Goal: Task Accomplishment & Management: Use online tool/utility

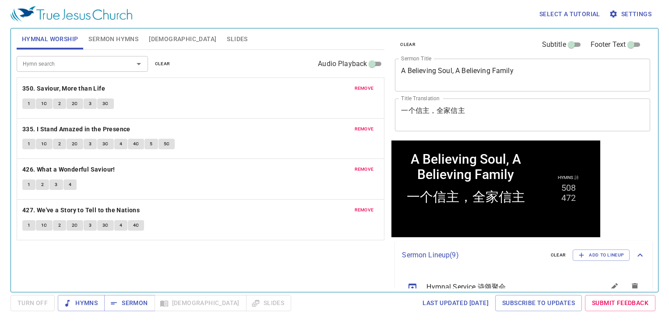
click at [369, 86] on span "remove" at bounding box center [364, 89] width 19 height 8
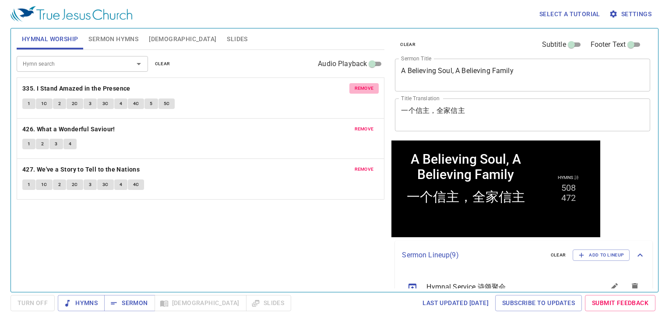
click at [369, 86] on span "remove" at bounding box center [364, 89] width 19 height 8
click at [369, 125] on span "remove" at bounding box center [364, 129] width 19 height 8
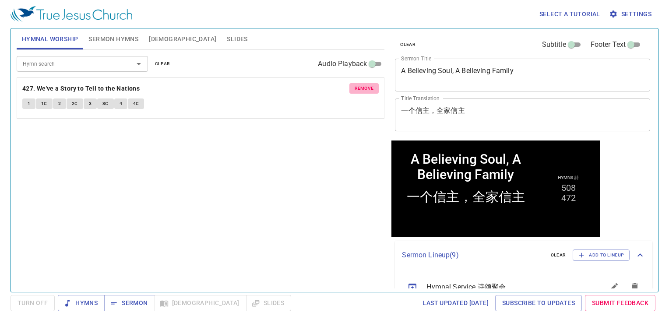
click at [369, 86] on span "remove" at bounding box center [364, 89] width 19 height 8
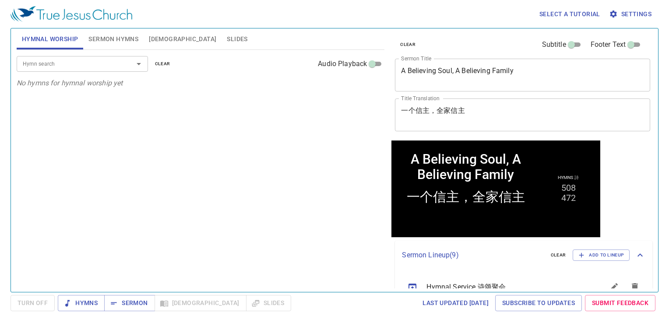
click at [369, 86] on p "No hymns for hymnal worship yet" at bounding box center [201, 83] width 368 height 11
click at [130, 45] on button "Sermon Hymns" at bounding box center [113, 38] width 60 height 21
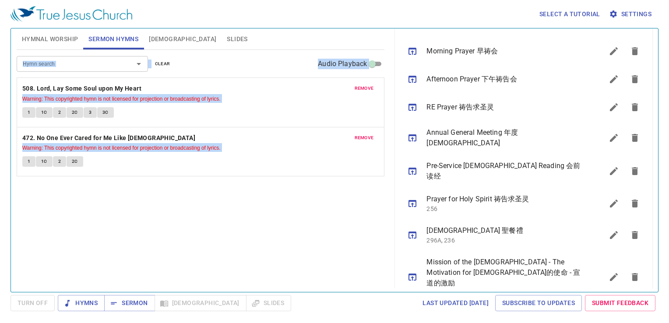
scroll to position [264, 0]
click at [624, 266] on button "sermon lineup list" at bounding box center [634, 276] width 21 height 21
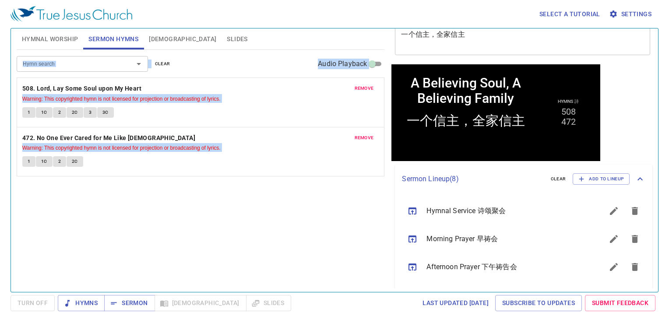
scroll to position [0, 0]
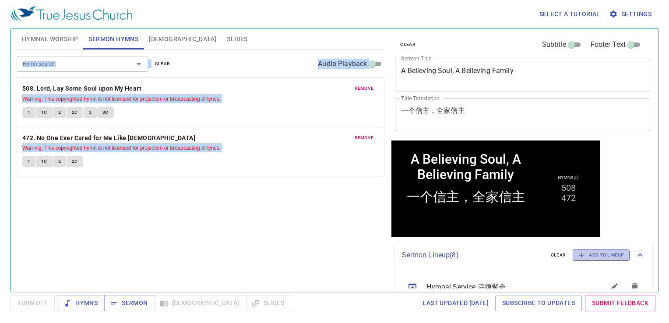
click at [593, 253] on span "Add to Lineup" at bounding box center [601, 255] width 46 height 8
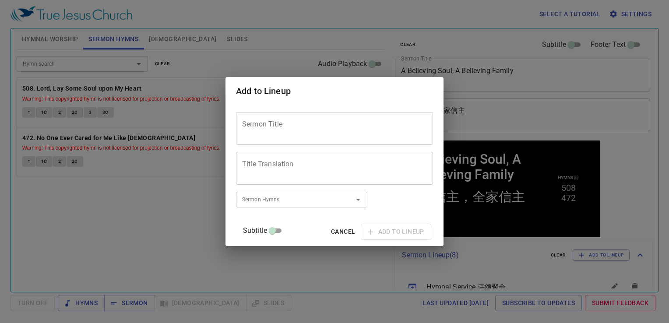
drag, startPoint x: 568, startPoint y: 113, endPoint x: 557, endPoint y: 115, distance: 10.2
click at [566, 113] on div "Add to Lineup Sermon Title Sermon Title Title Translation Title Translation Sub…" at bounding box center [334, 161] width 669 height 323
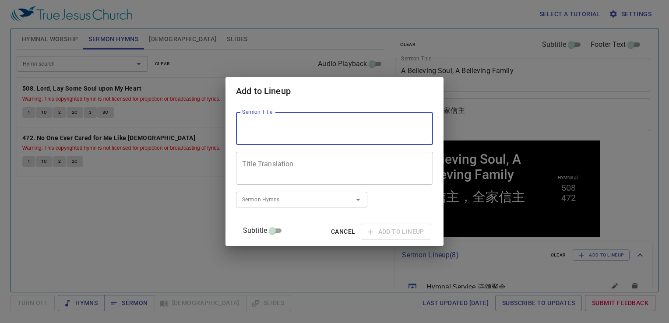
click at [380, 132] on textarea "Sermon Title" at bounding box center [334, 128] width 185 height 17
paste textarea "Salvation By Grace"
type textarea "Salvation By Grace"
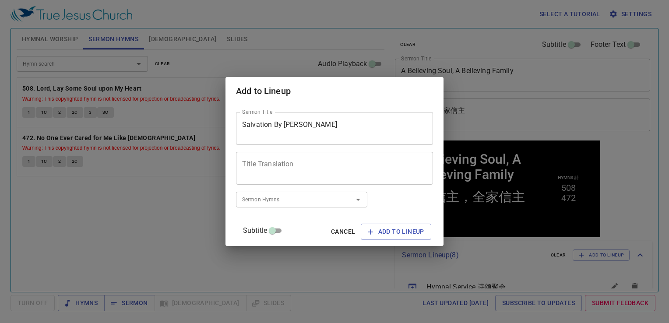
click at [361, 269] on div "Add to Lineup Sermon Title Salvation By Grace Sermon Title Title Translation Ti…" at bounding box center [334, 161] width 669 height 323
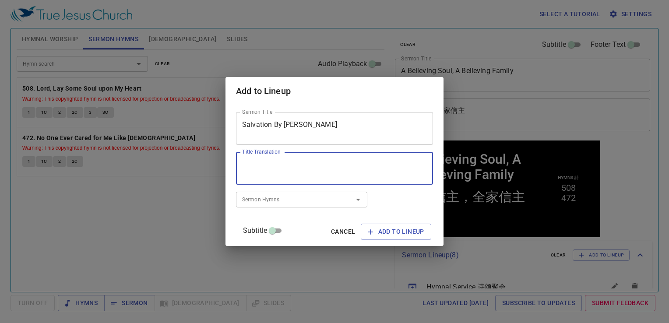
click at [312, 166] on textarea "Title Translation" at bounding box center [334, 168] width 185 height 17
paste textarea "得救本乎恩"
type textarea "得救本乎恩"
click at [287, 201] on input "Sermon Hymns" at bounding box center [289, 199] width 100 height 10
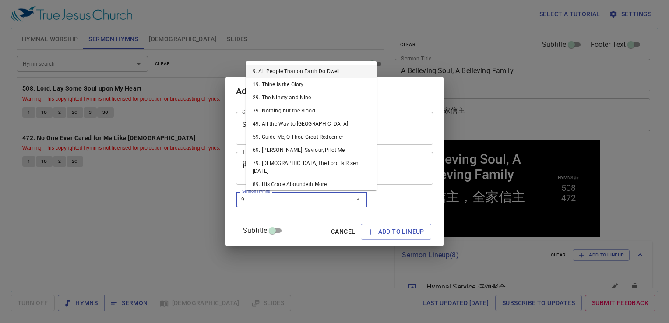
type input "96"
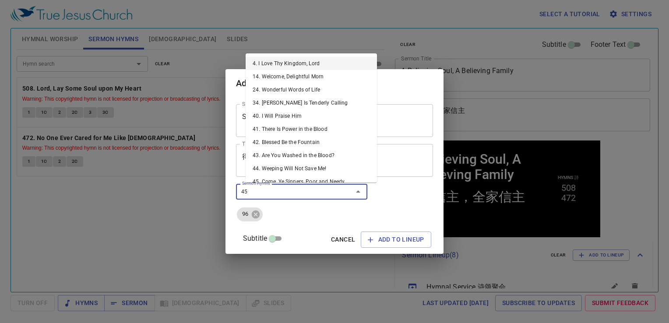
type input "457"
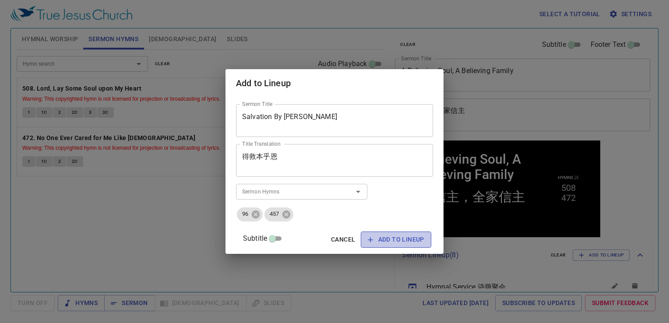
click at [377, 243] on span "Add to Lineup" at bounding box center [396, 239] width 56 height 11
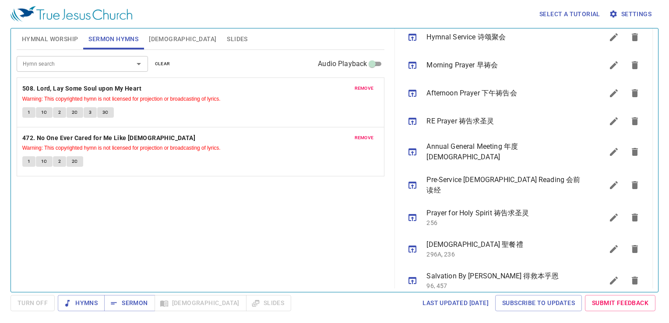
scroll to position [254, 0]
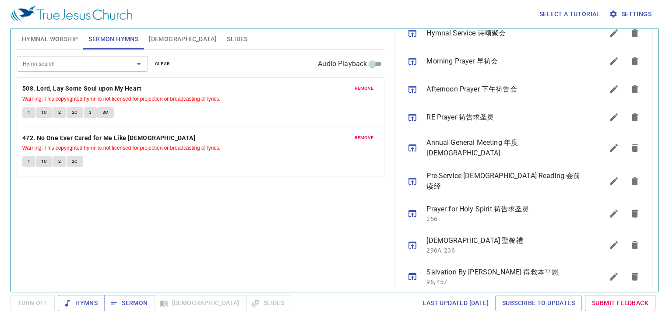
click at [348, 290] on div "Hymnal Worship Sermon Hymns Bible Slides Hymn search Hymn search clear Audio Pl…" at bounding box center [335, 160] width 648 height 264
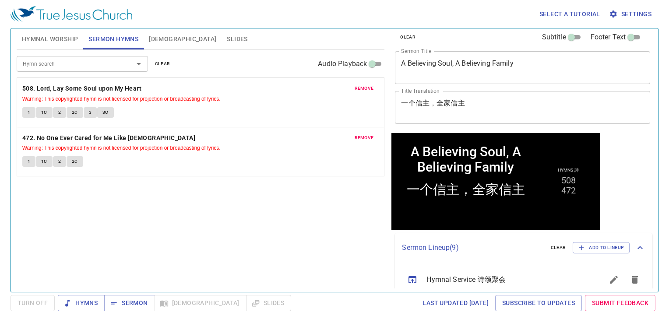
scroll to position [0, 0]
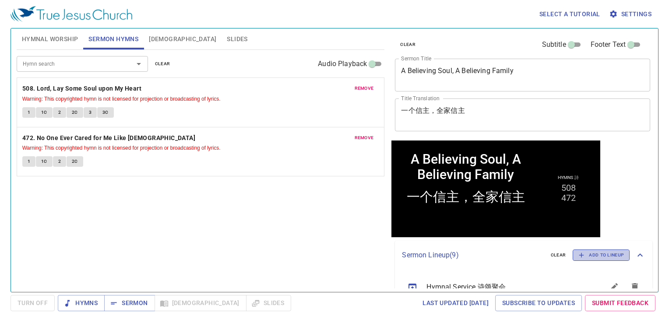
click at [608, 254] on span "Add to Lineup" at bounding box center [601, 255] width 46 height 8
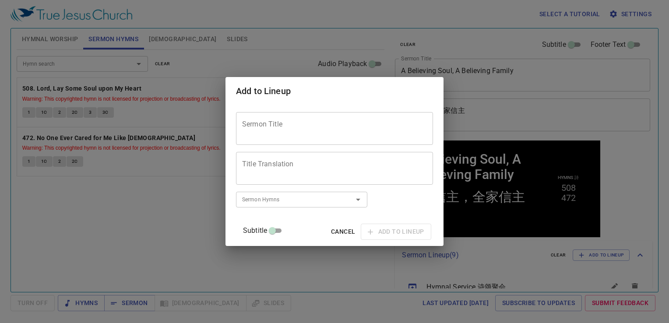
click at [307, 134] on textarea "Sermon Title" at bounding box center [334, 128] width 185 height 17
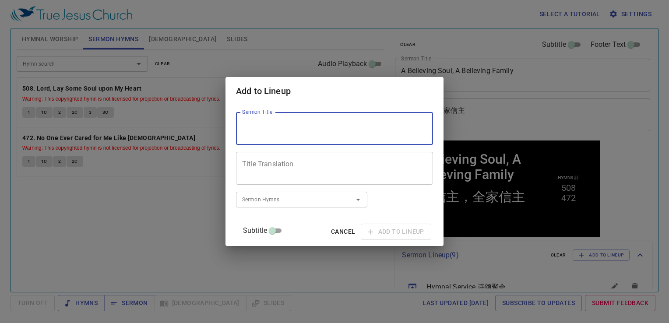
paste textarea "Spirit Of Renewal"
type textarea "Spirit Of Renewal"
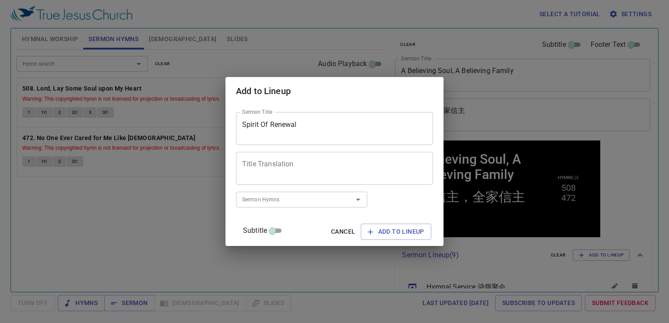
click at [333, 283] on div "Add to Lineup Sermon Title Spirit Of Renewal Sermon Title Title Translation Tit…" at bounding box center [334, 161] width 669 height 323
click at [292, 155] on div "Title Translation" at bounding box center [334, 168] width 197 height 33
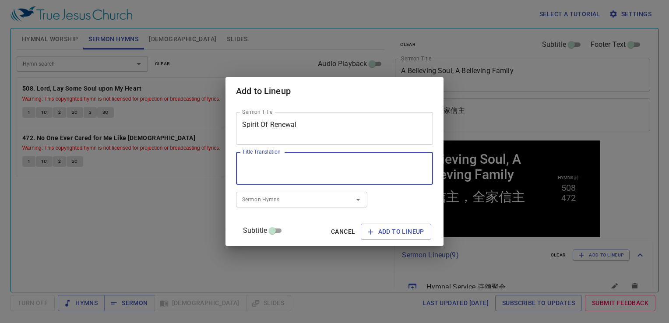
paste textarea "圣灵的更新"
click at [302, 207] on div "Sermon Hymns" at bounding box center [301, 199] width 131 height 15
type textarea "圣灵的更新"
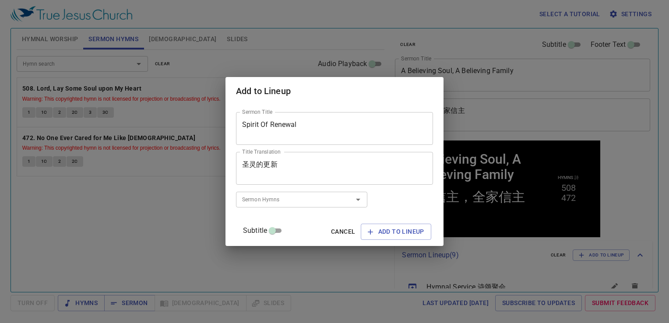
click at [296, 157] on div "圣灵的更新 Title Translation" at bounding box center [334, 168] width 197 height 33
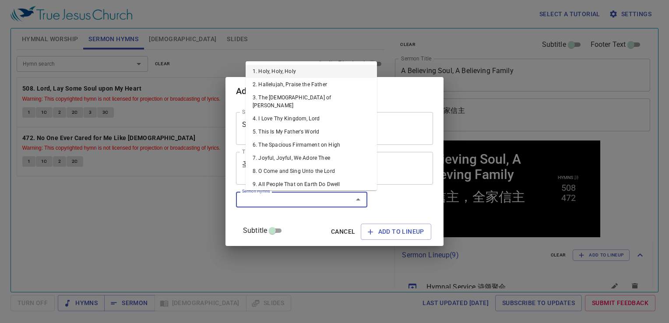
click at [300, 197] on input "Sermon Hymns" at bounding box center [289, 199] width 100 height 10
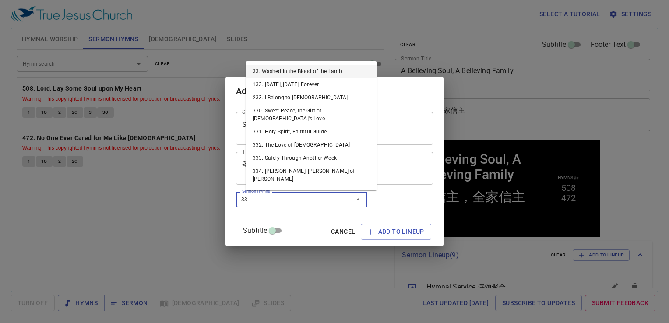
type input "331"
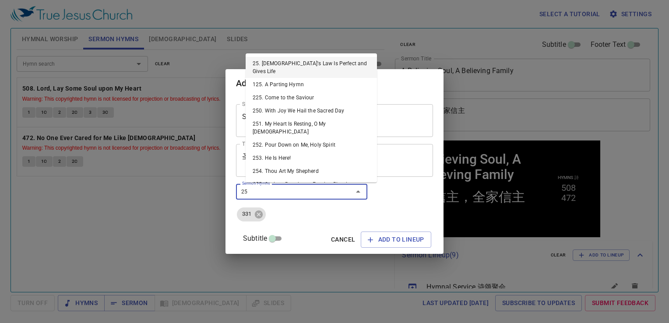
type input "253"
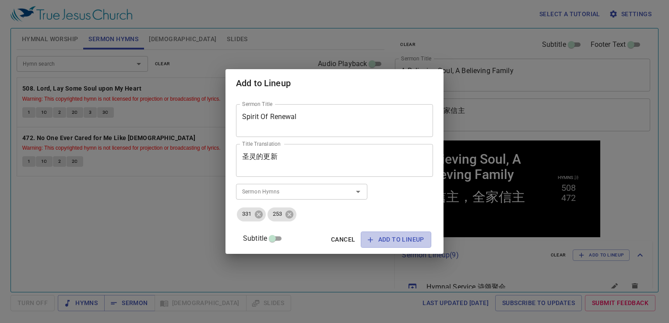
drag, startPoint x: 377, startPoint y: 235, endPoint x: 406, endPoint y: 229, distance: 30.5
click at [377, 234] on span "Add to Lineup" at bounding box center [396, 239] width 56 height 11
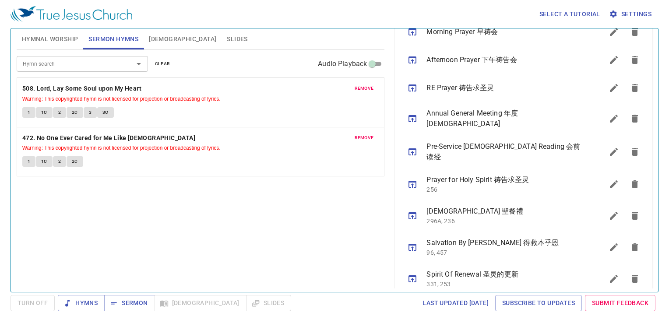
scroll to position [286, 0]
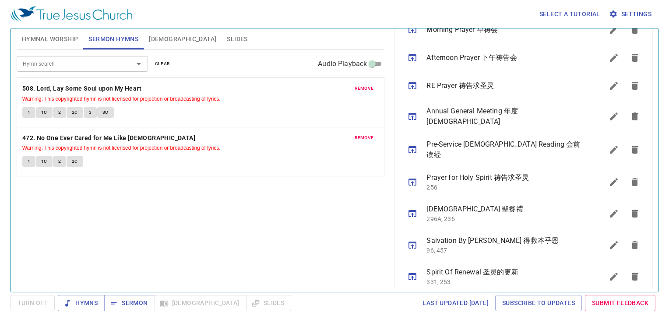
click at [338, 264] on div "Hymn search Hymn search clear Audio Playback remove 508. Lord, Lay Some Soul up…" at bounding box center [201, 167] width 368 height 235
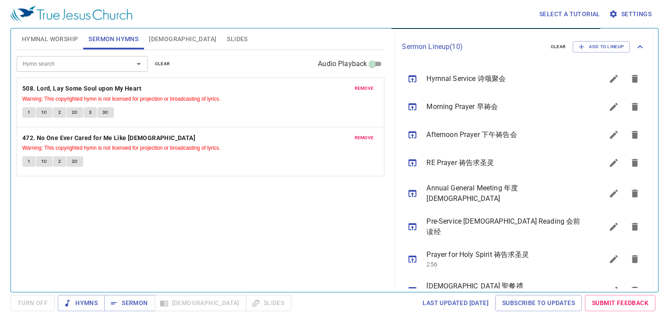
scroll to position [198, 0]
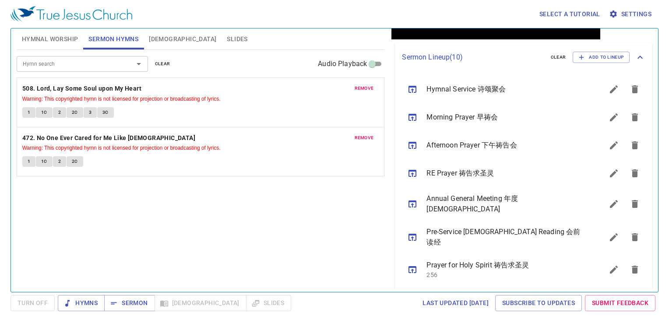
drag, startPoint x: 473, startPoint y: 120, endPoint x: 467, endPoint y: 123, distance: 6.3
click at [469, 122] on ul "Hymnal Service 诗颂聚会 Morning Prayer 早祷会 Afternoon Prayer 下午祷告会 RE Prayer 祷告求圣灵 A…" at bounding box center [523, 228] width 257 height 312
drag, startPoint x: 467, startPoint y: 123, endPoint x: 412, endPoint y: 118, distance: 54.9
click at [412, 118] on icon "sermon lineup list" at bounding box center [413, 117] width 8 height 7
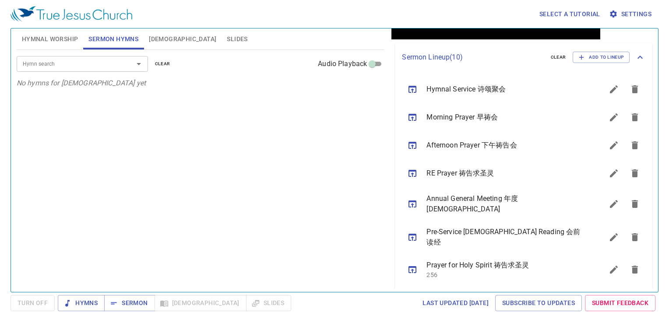
click at [309, 172] on div "Hymn search Hymn search clear Audio Playback No hymns for sermon yet" at bounding box center [201, 167] width 368 height 235
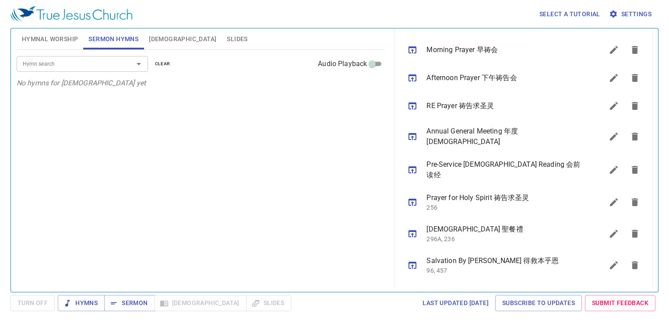
scroll to position [286, 0]
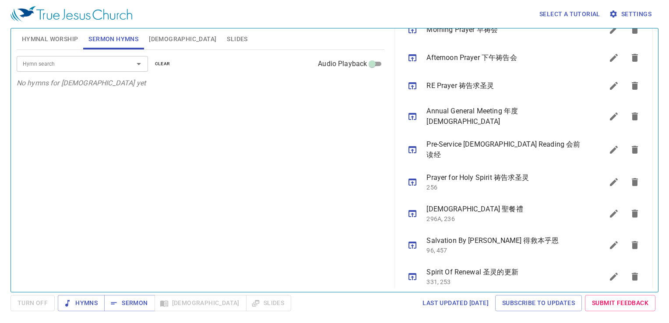
click at [156, 38] on span "[DEMOGRAPHIC_DATA]" at bounding box center [182, 39] width 67 height 11
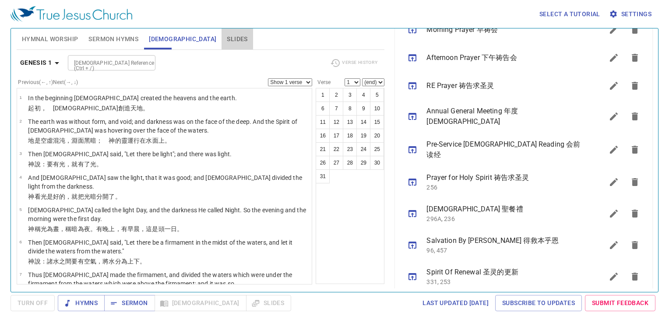
click at [227, 38] on span "Slides" at bounding box center [237, 39] width 21 height 11
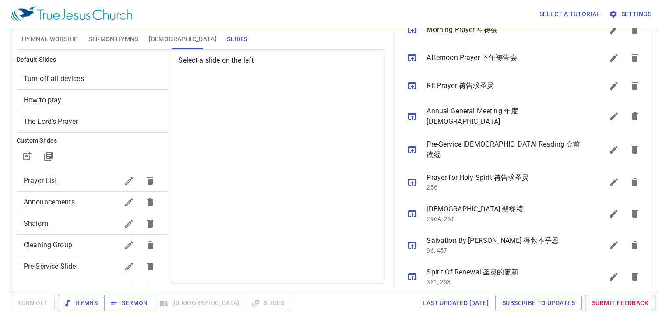
click at [58, 40] on span "Hymnal Worship" at bounding box center [50, 39] width 56 height 11
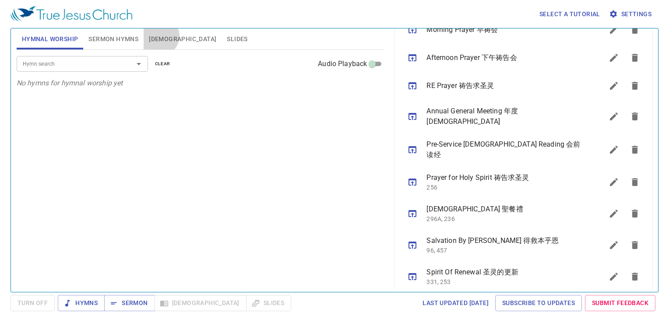
click at [159, 36] on span "[DEMOGRAPHIC_DATA]" at bounding box center [182, 39] width 67 height 11
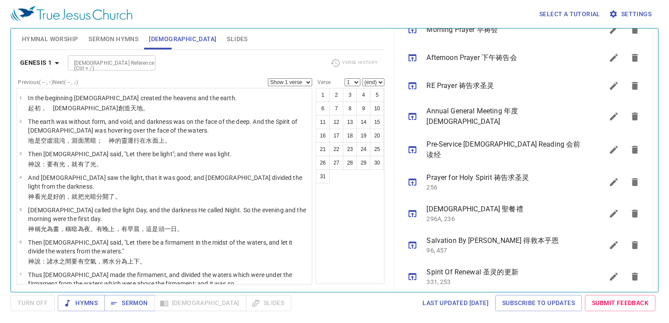
click at [227, 37] on span "Slides" at bounding box center [237, 39] width 21 height 11
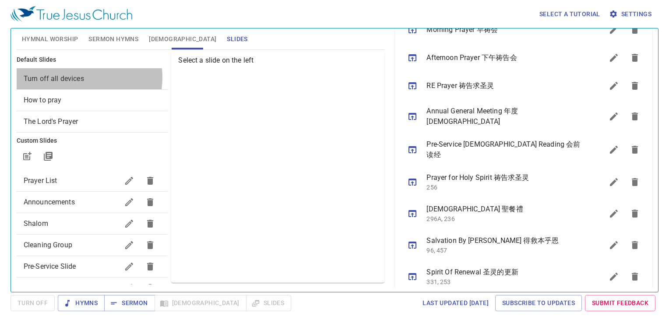
drag, startPoint x: 84, startPoint y: 78, endPoint x: 194, endPoint y: 78, distance: 110.8
click at [84, 78] on span "Turn off all devices" at bounding box center [92, 79] width 137 height 11
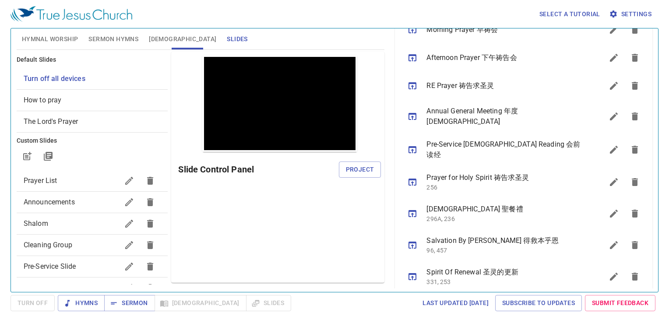
scroll to position [0, 0]
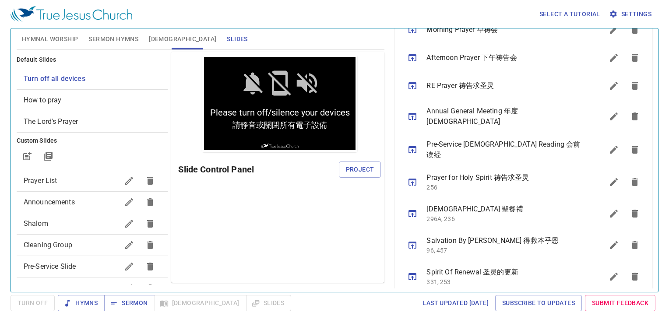
click at [357, 170] on span "Project" at bounding box center [360, 169] width 28 height 11
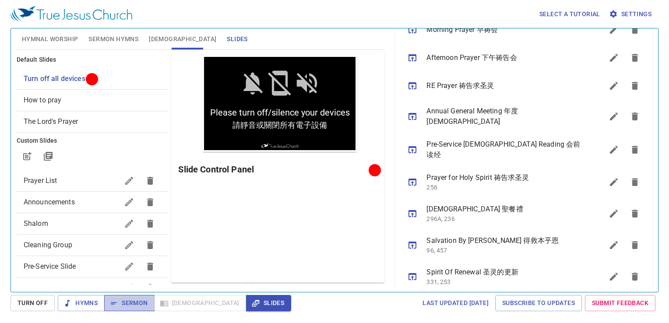
click at [120, 307] on span "Sermon" at bounding box center [129, 303] width 36 height 11
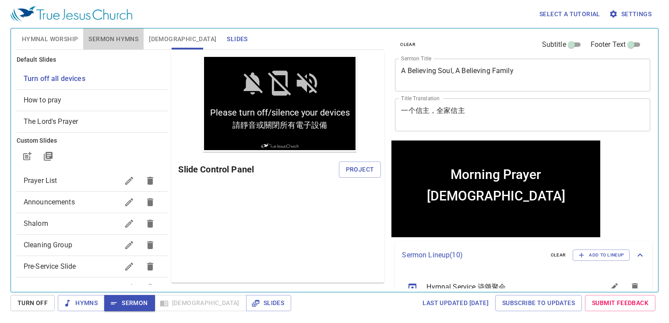
click at [124, 31] on button "Sermon Hymns" at bounding box center [113, 38] width 60 height 21
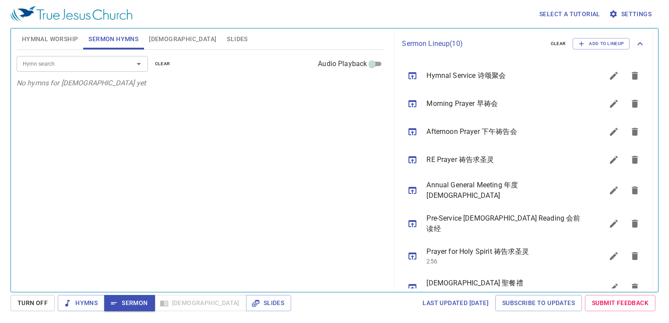
scroll to position [198, 0]
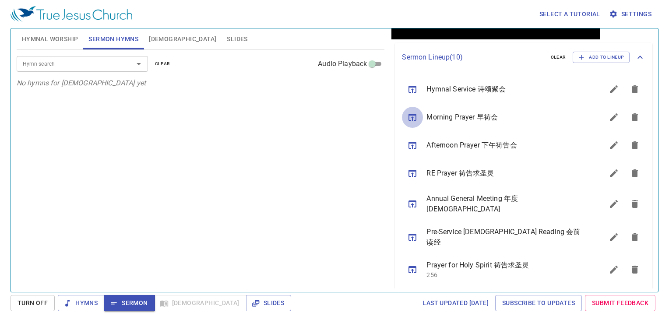
click at [415, 120] on icon "sermon lineup list" at bounding box center [412, 117] width 11 height 11
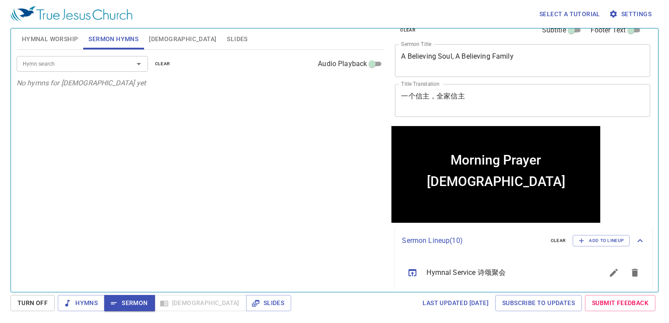
scroll to position [0, 0]
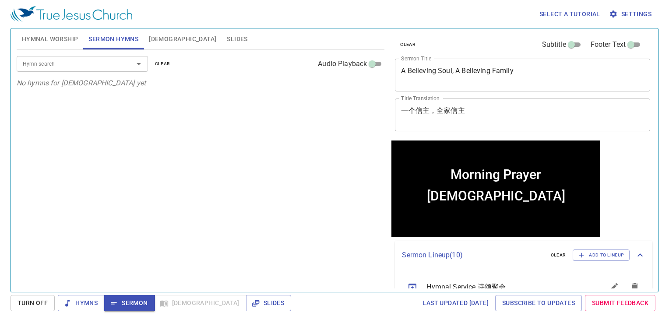
click at [124, 65] on div at bounding box center [132, 64] width 23 height 12
click at [99, 65] on input "Hymn search" at bounding box center [69, 64] width 100 height 10
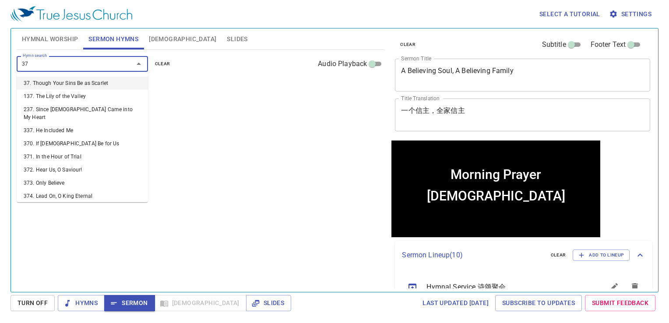
type input "379"
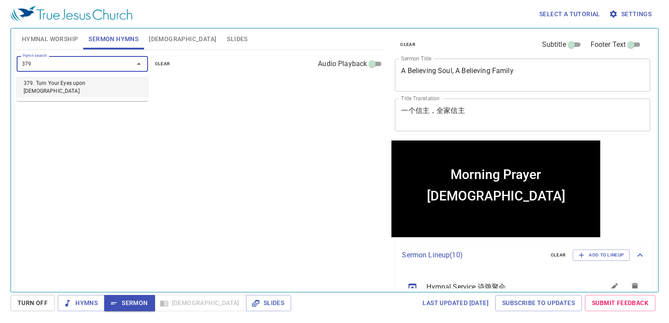
click at [108, 81] on li "379. Turn Your Eyes upon Jesus" at bounding box center [82, 87] width 131 height 21
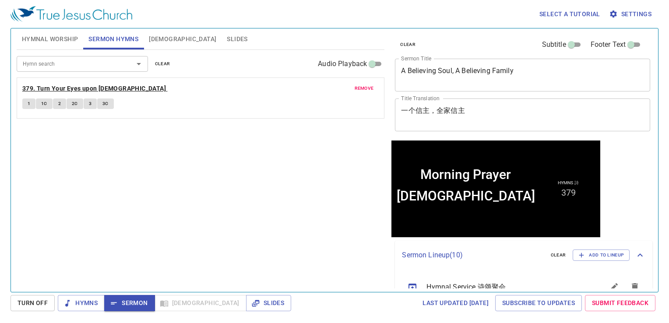
click at [58, 85] on b "379. Turn Your Eyes upon Jesus" at bounding box center [94, 88] width 144 height 11
click at [32, 105] on button "1" at bounding box center [28, 104] width 13 height 11
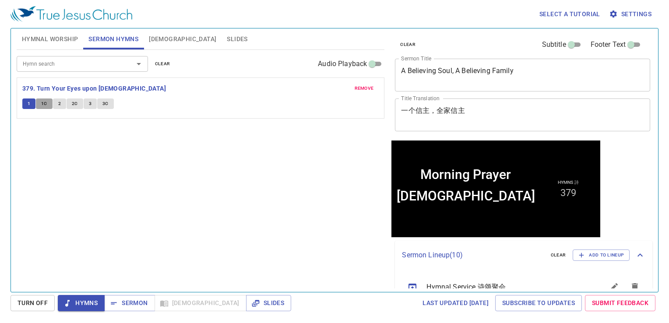
click at [42, 105] on span "1C" at bounding box center [44, 104] width 6 height 8
click at [58, 104] on button "2" at bounding box center [59, 104] width 13 height 11
click at [74, 101] on span "2C" at bounding box center [75, 104] width 6 height 8
click at [82, 102] on button "2C" at bounding box center [75, 104] width 17 height 11
click at [80, 104] on button "2C" at bounding box center [75, 104] width 17 height 11
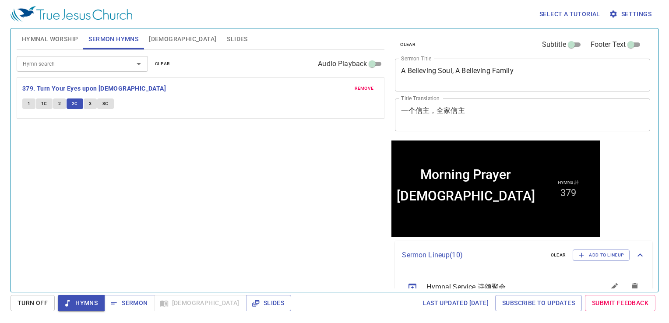
click at [86, 110] on div "remove 379. Turn Your Eyes upon Jesus 1 1C 2 2C 3 3C" at bounding box center [200, 98] width 367 height 40
click at [92, 99] on button "3" at bounding box center [90, 104] width 13 height 11
click at [105, 105] on span "3C" at bounding box center [105, 104] width 6 height 8
click at [124, 300] on span "Sermon" at bounding box center [129, 303] width 36 height 11
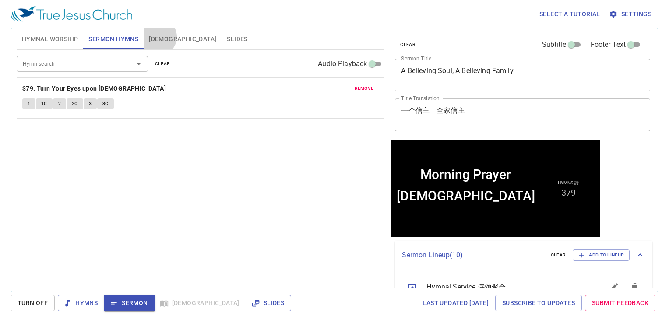
click at [157, 37] on span "[DEMOGRAPHIC_DATA]" at bounding box center [182, 39] width 67 height 11
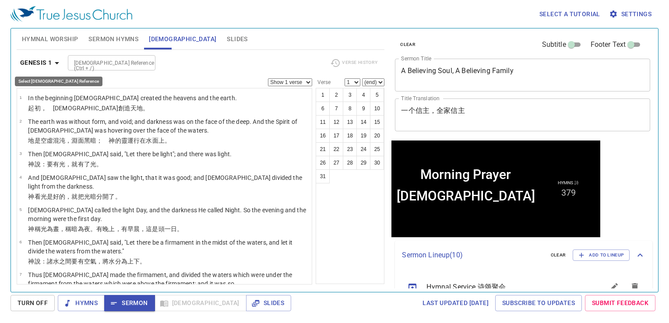
click at [57, 62] on icon "button" at bounding box center [57, 63] width 4 height 2
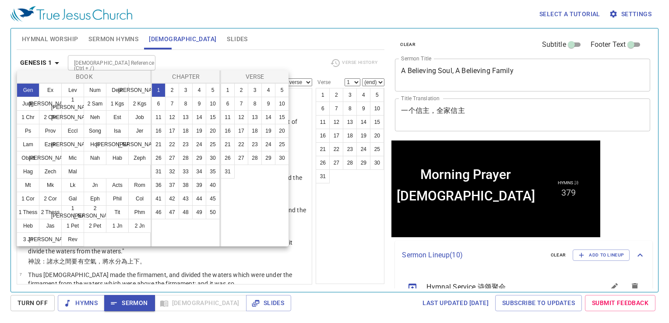
click at [180, 59] on div at bounding box center [334, 161] width 669 height 323
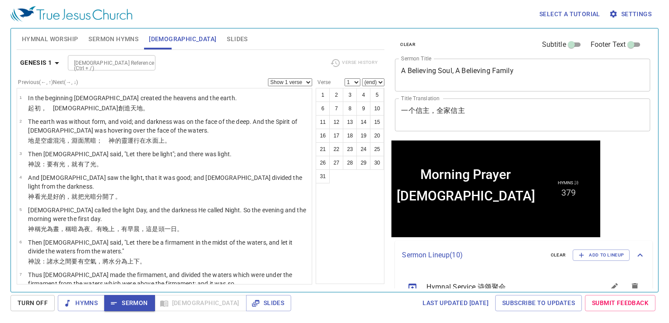
click at [123, 62] on input "[DEMOGRAPHIC_DATA] Reference (Ctrl + /)" at bounding box center [105, 63] width 68 height 10
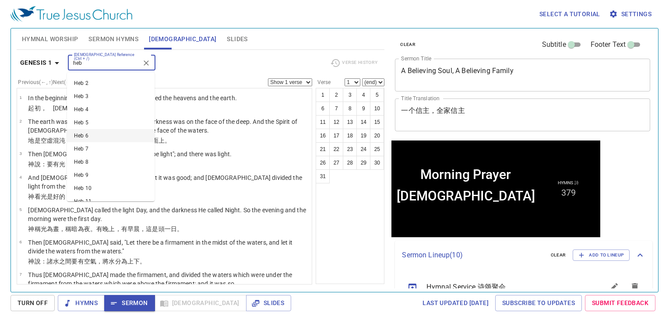
scroll to position [49, 0]
click at [99, 174] on li "Heb 12" at bounding box center [111, 178] width 88 height 13
type input "heb"
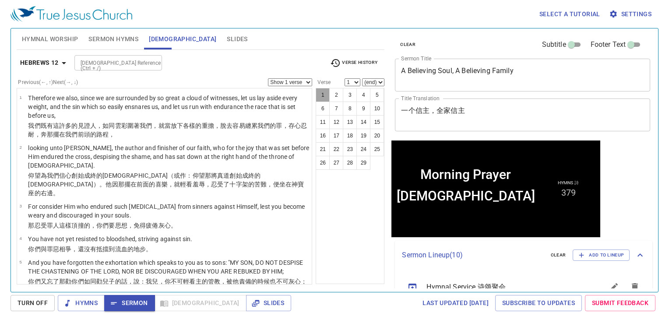
click at [321, 93] on button "1" at bounding box center [323, 95] width 14 height 14
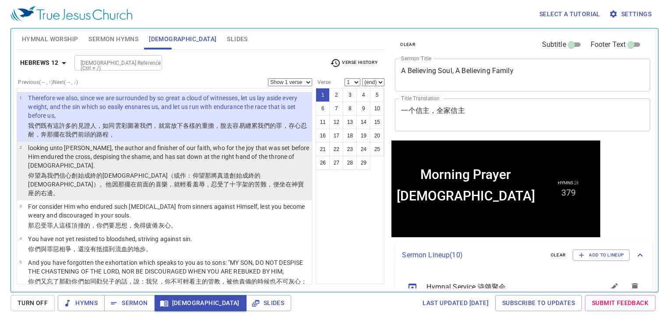
click at [236, 158] on p "looking unto Jesus, the author and finisher of our faith, who for the joy that …" at bounding box center [168, 157] width 281 height 26
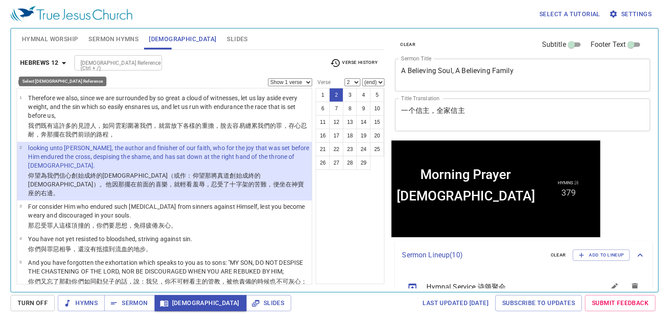
click at [67, 63] on icon "button" at bounding box center [64, 63] width 11 height 11
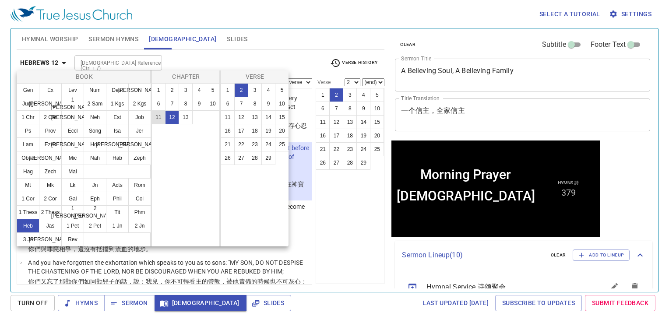
click at [157, 118] on button "11" at bounding box center [159, 117] width 14 height 14
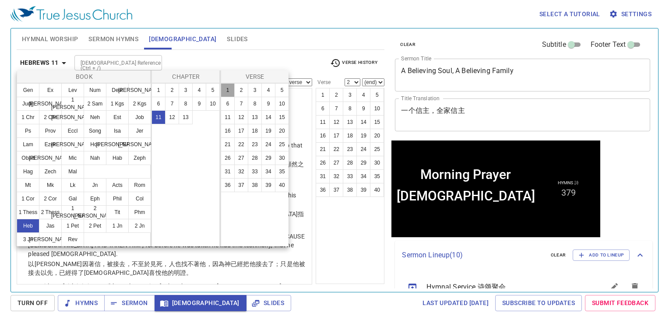
click at [228, 91] on button "1" at bounding box center [228, 90] width 14 height 14
select select "1"
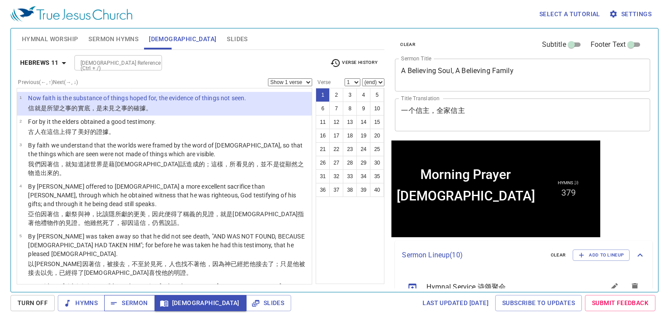
click at [135, 307] on span "Sermon" at bounding box center [129, 303] width 36 height 11
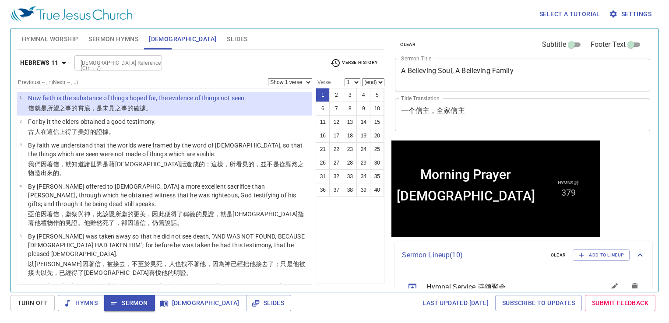
click at [227, 41] on span "Slides" at bounding box center [237, 39] width 21 height 11
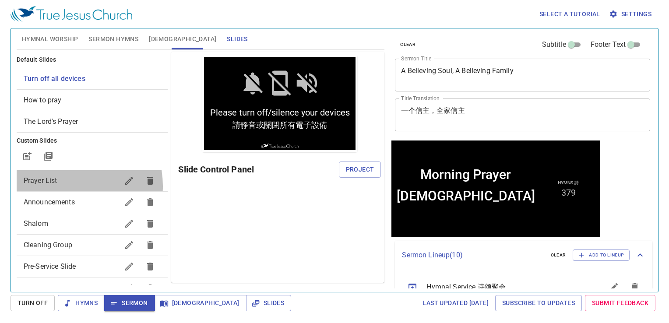
click at [66, 187] on div "Prayer List" at bounding box center [93, 180] width 152 height 21
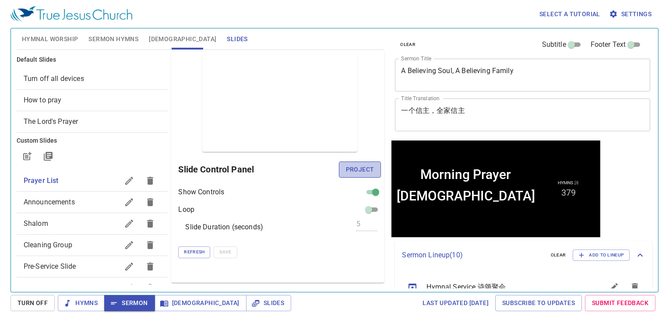
click at [348, 171] on span "Project" at bounding box center [360, 169] width 28 height 11
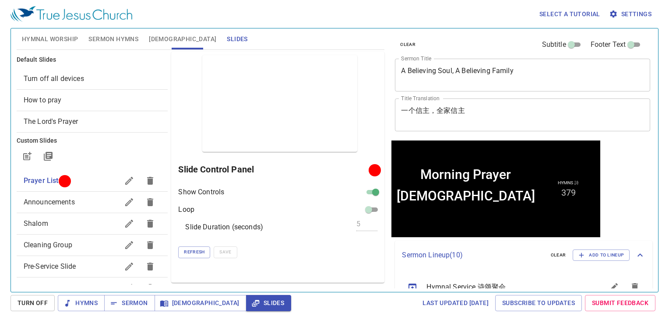
click at [60, 39] on span "Hymnal Worship" at bounding box center [50, 39] width 56 height 11
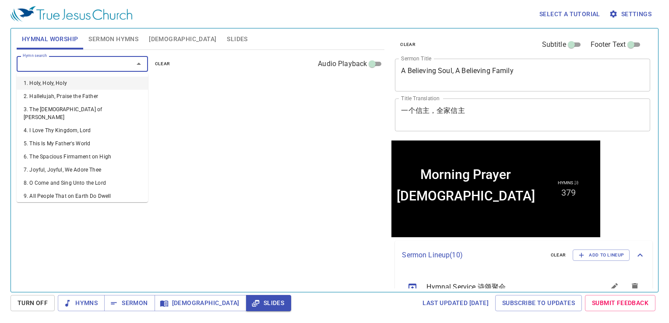
click at [102, 67] on input "Hymn search" at bounding box center [69, 64] width 100 height 10
type input "1"
click at [83, 82] on li "1. Holy, Holy, Holy" at bounding box center [82, 83] width 131 height 13
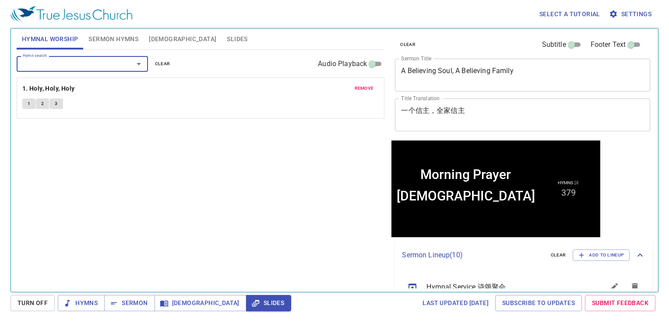
type input "3"
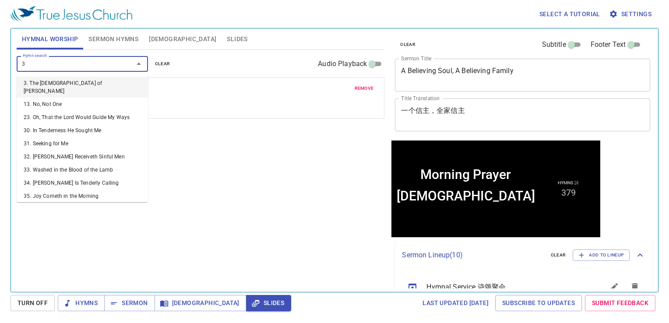
click at [99, 81] on li "3. The [DEMOGRAPHIC_DATA] of [PERSON_NAME]" at bounding box center [82, 87] width 131 height 21
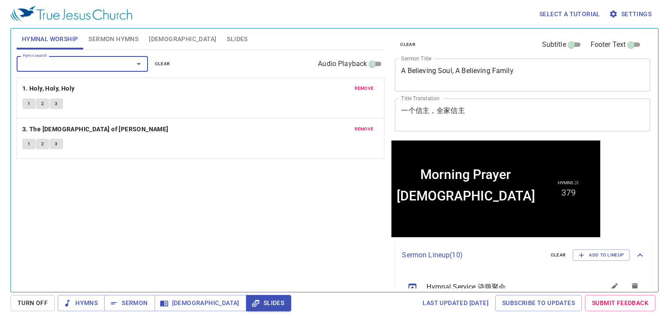
type input "5"
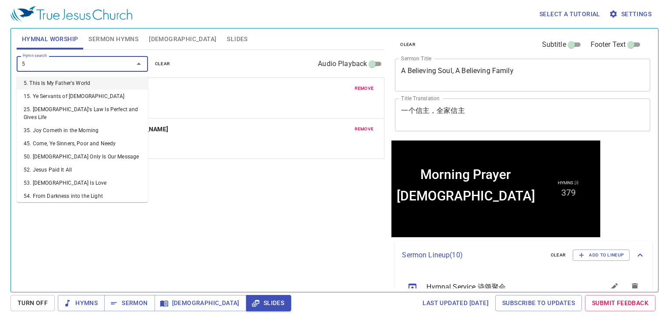
click at [113, 78] on li "5. This Is My Father's World" at bounding box center [82, 83] width 131 height 13
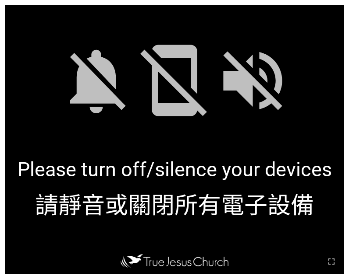
drag, startPoint x: 335, startPoint y: 257, endPoint x: 385, endPoint y: 288, distance: 58.6
click at [335, 257] on icon "button" at bounding box center [331, 262] width 11 height 11
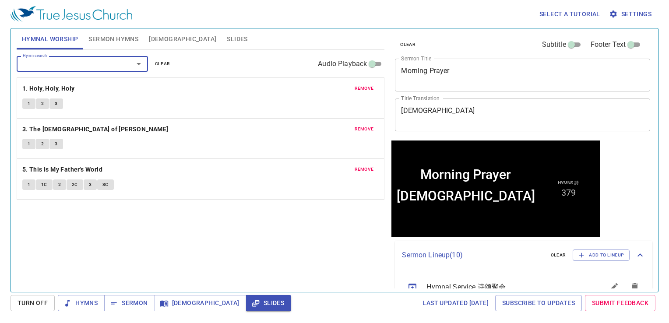
type input "7"
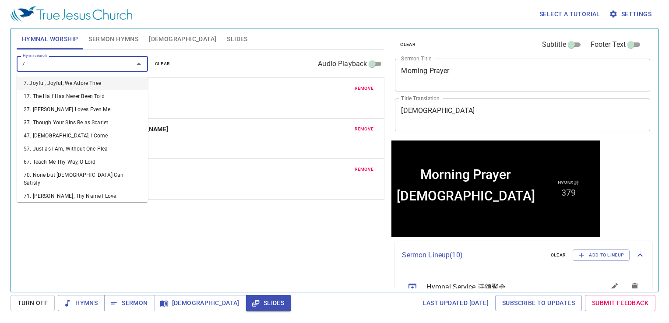
click at [120, 80] on li "7. Joyful, Joyful, We Adore Thee" at bounding box center [82, 83] width 131 height 13
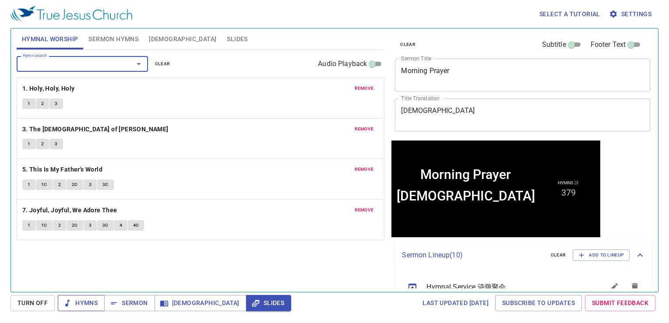
click at [71, 305] on icon "button" at bounding box center [67, 303] width 9 height 9
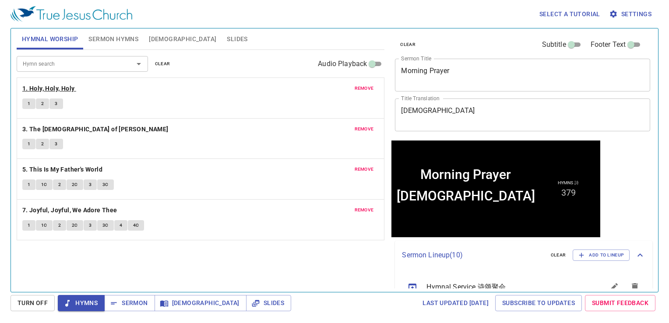
click at [53, 90] on b "1. Holy, Holy, Holy" at bounding box center [48, 88] width 53 height 11
click at [29, 103] on span "1" at bounding box center [29, 104] width 3 height 8
click at [39, 106] on button "2" at bounding box center [42, 104] width 13 height 11
click at [53, 102] on button "3" at bounding box center [55, 104] width 13 height 11
click at [26, 131] on b "3. The [DEMOGRAPHIC_DATA] of [PERSON_NAME]" at bounding box center [95, 129] width 146 height 11
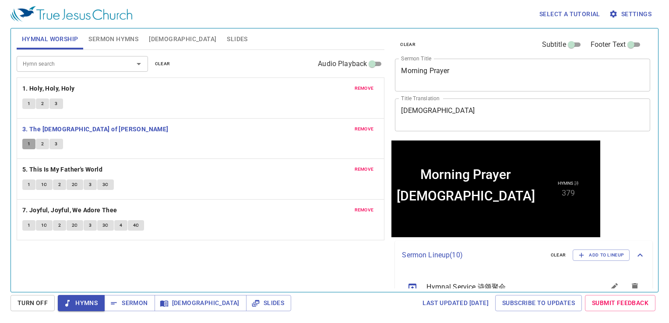
click at [31, 145] on button "1" at bounding box center [28, 144] width 13 height 11
click at [40, 145] on button "2" at bounding box center [42, 144] width 13 height 11
click at [50, 141] on button "3" at bounding box center [55, 144] width 13 height 11
click at [25, 172] on b "5. This Is My Father's World" at bounding box center [62, 169] width 80 height 11
drag, startPoint x: 27, startPoint y: 188, endPoint x: 39, endPoint y: 194, distance: 13.5
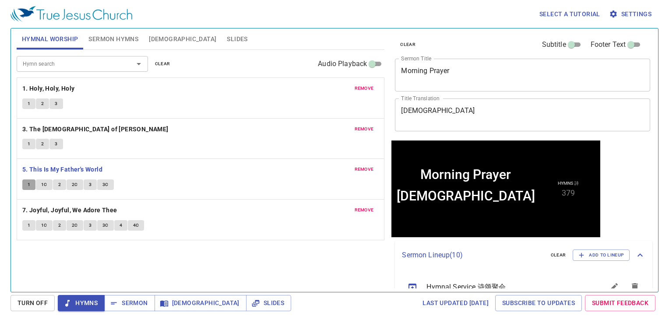
click at [27, 188] on button "1" at bounding box center [28, 185] width 13 height 11
click at [44, 185] on span "1C" at bounding box center [44, 185] width 6 height 8
click at [60, 185] on span "2" at bounding box center [59, 185] width 3 height 8
click at [71, 183] on button "2C" at bounding box center [75, 185] width 17 height 11
click at [88, 180] on button "3" at bounding box center [90, 185] width 13 height 11
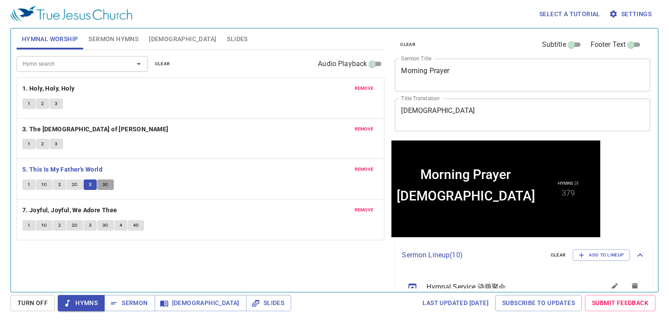
click at [100, 185] on button "3C" at bounding box center [105, 185] width 17 height 11
click at [71, 208] on b "7. Joyful, Joyful, We Adore Thee" at bounding box center [69, 210] width 95 height 11
click at [28, 222] on span "1" at bounding box center [29, 226] width 3 height 8
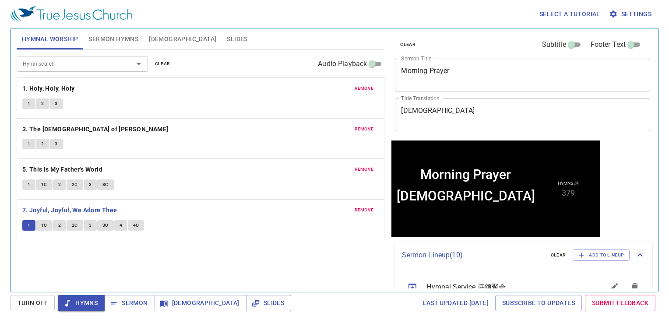
click at [40, 222] on button "1C" at bounding box center [44, 225] width 17 height 11
click at [60, 222] on span "2" at bounding box center [59, 226] width 3 height 8
click at [74, 222] on span "2C" at bounding box center [75, 226] width 6 height 8
click at [84, 222] on button "3" at bounding box center [90, 225] width 13 height 11
click at [102, 225] on span "3C" at bounding box center [105, 226] width 6 height 8
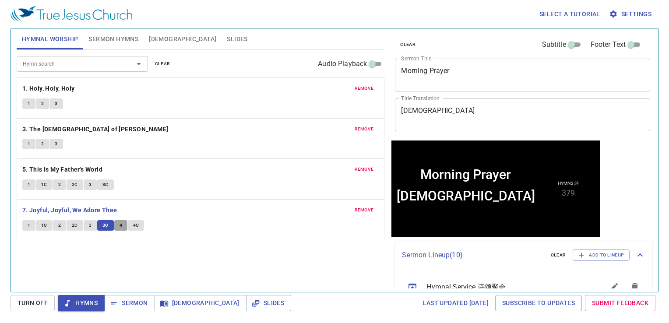
click at [116, 221] on button "4" at bounding box center [120, 225] width 13 height 11
click at [130, 225] on button "4C" at bounding box center [136, 225] width 17 height 11
click at [102, 33] on button "Sermon Hymns" at bounding box center [113, 38] width 60 height 21
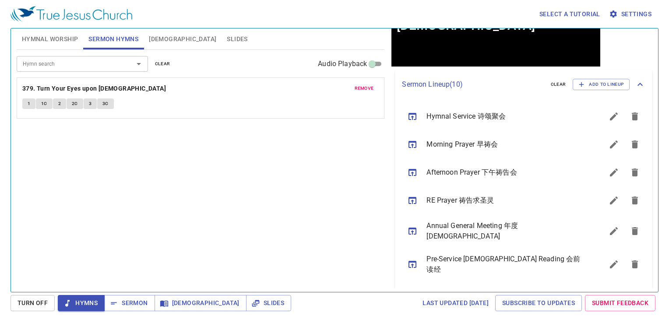
scroll to position [286, 0]
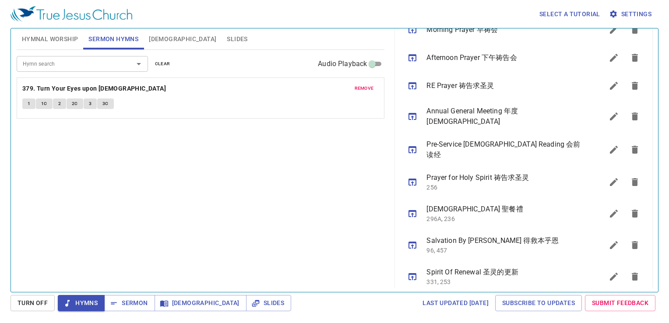
click at [410, 240] on icon "sermon lineup list" at bounding box center [412, 245] width 11 height 11
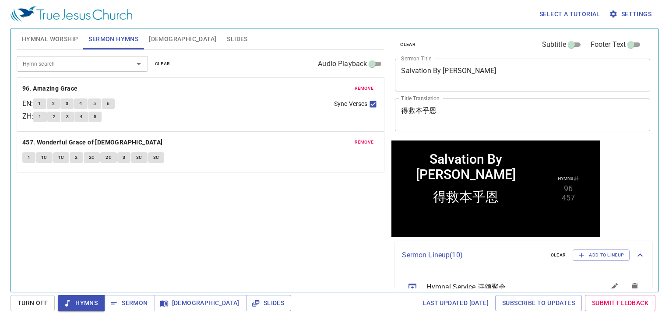
scroll to position [286, 0]
